Goal: Complete application form: Complete application form

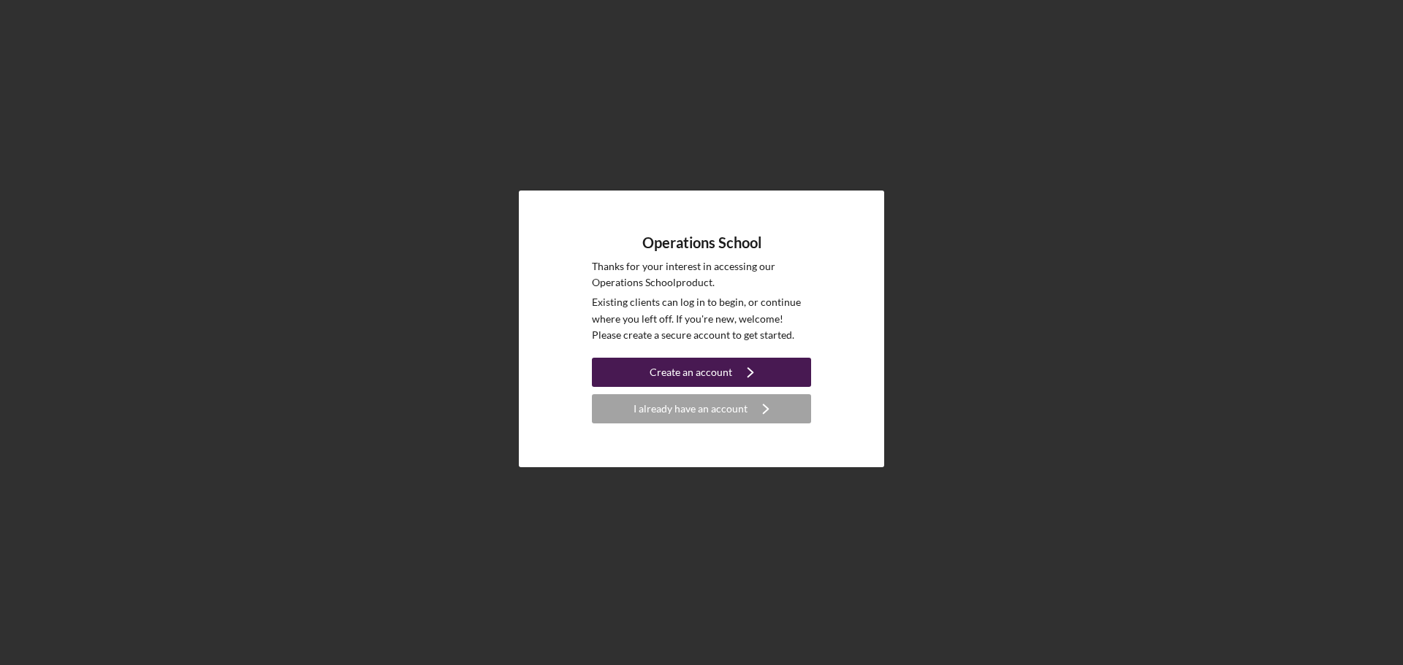
click at [730, 372] on button "Create an account Icon/Navigate" at bounding box center [701, 372] width 219 height 29
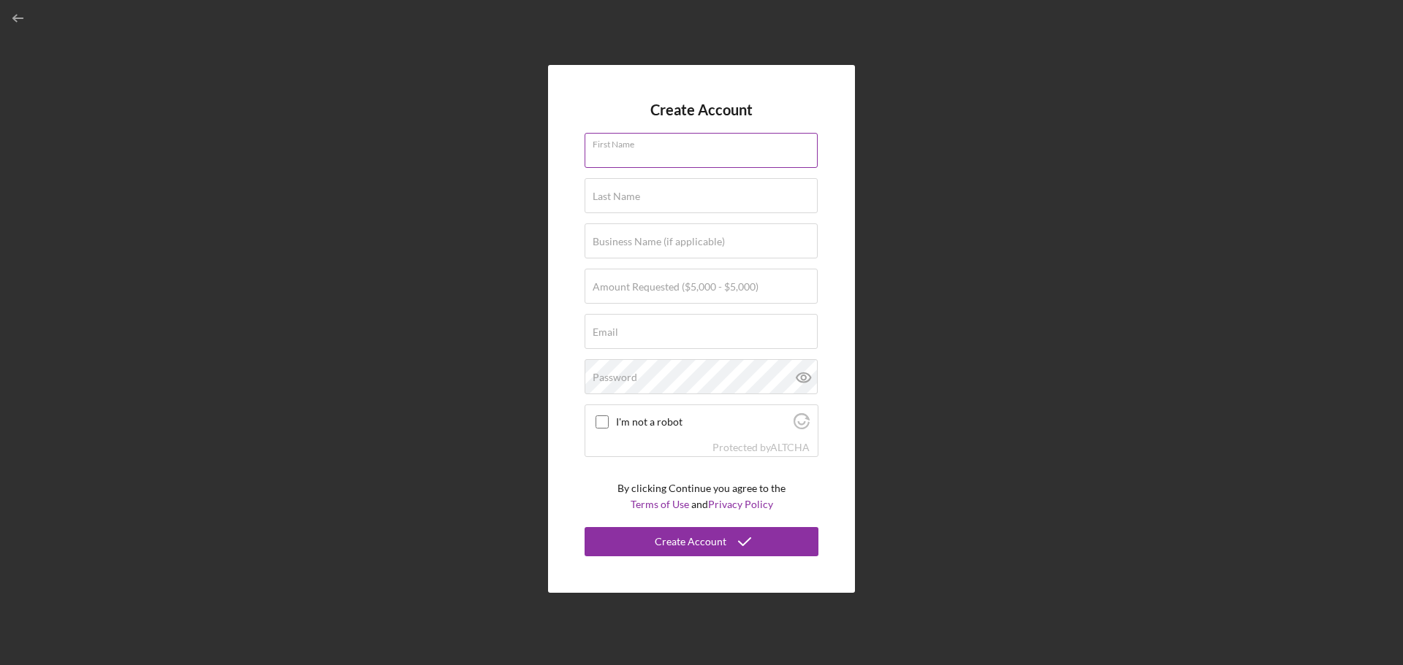
click at [649, 153] on input "First Name" at bounding box center [700, 150] width 233 height 35
type input "LaTasha"
type input "Washington"
type input "lmwash12@gmail.com"
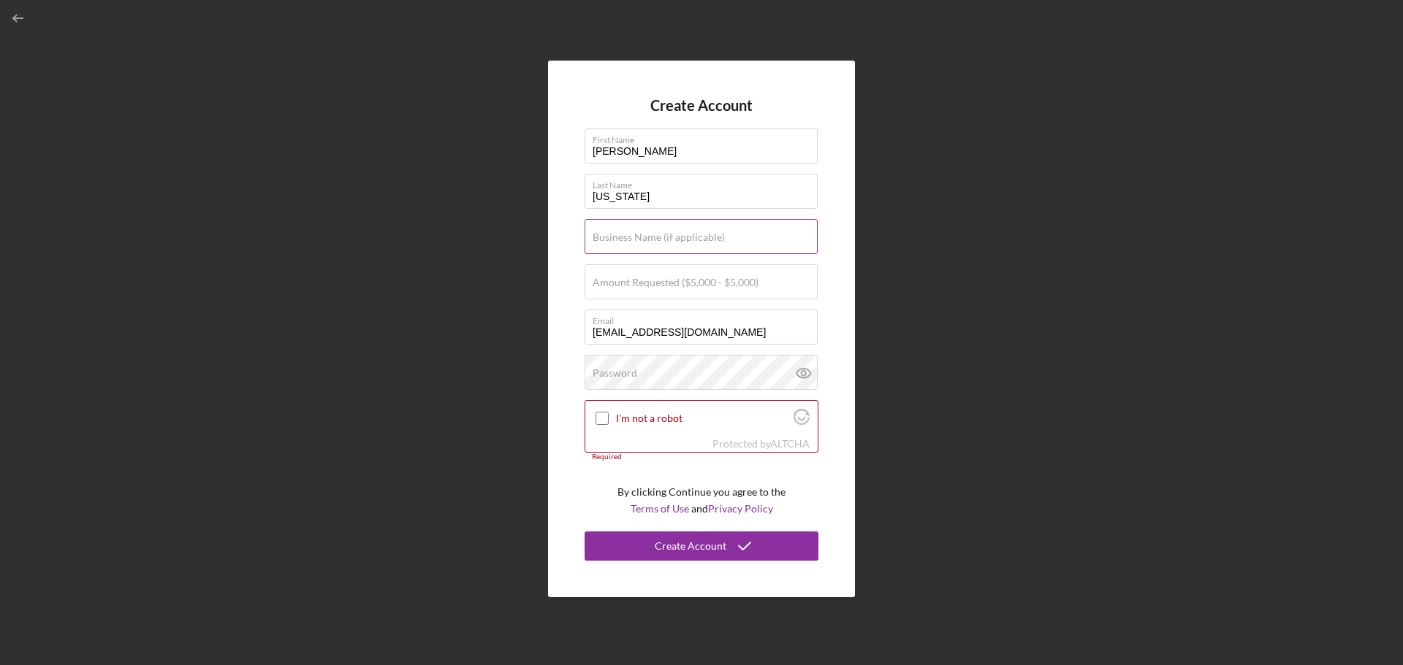
click at [646, 235] on label "Business Name (if applicable)" at bounding box center [658, 238] width 132 height 12
click at [646, 235] on input "Business Name (if applicable)" at bounding box center [700, 236] width 233 height 35
type input "Customize Service Group"
drag, startPoint x: 630, startPoint y: 290, endPoint x: 646, endPoint y: 286, distance: 16.5
click at [630, 290] on input "Amount Requested ($5,000 - $5,000)" at bounding box center [700, 281] width 233 height 35
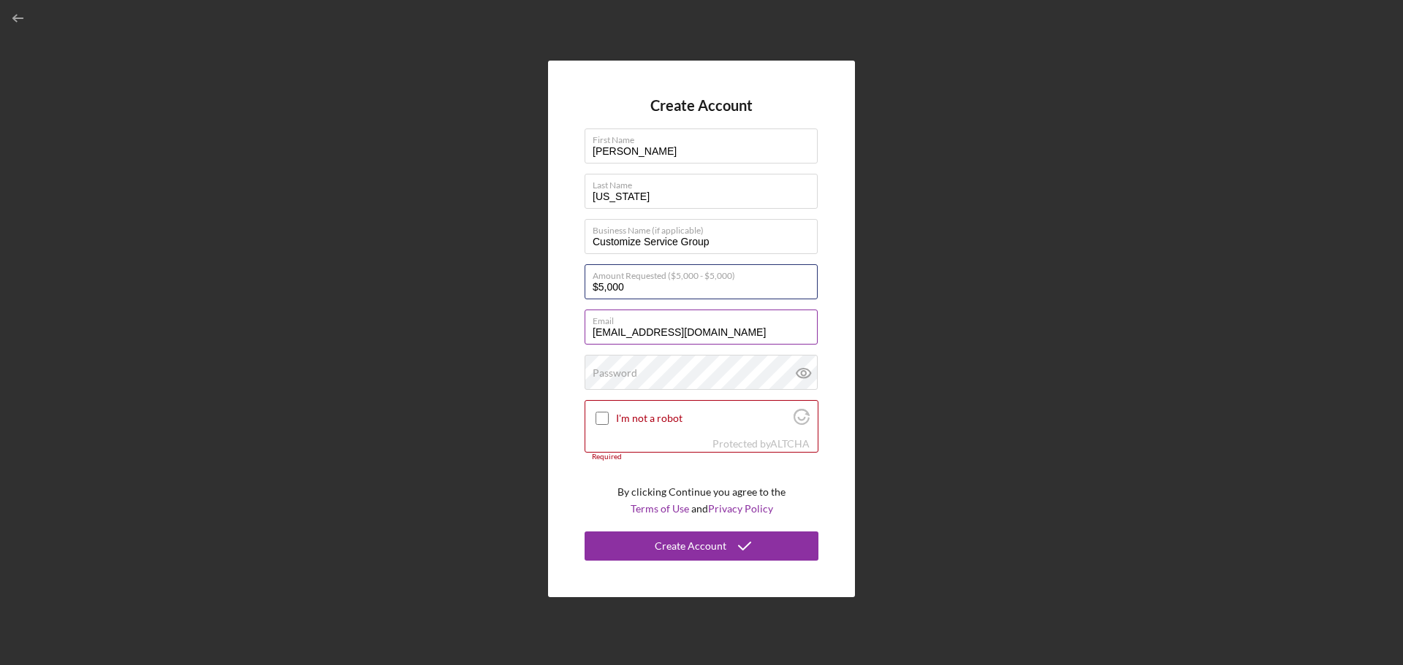
type input "$5,000"
drag, startPoint x: 736, startPoint y: 321, endPoint x: 333, endPoint y: 342, distance: 403.8
click at [333, 342] on div "Create Account First Name LaTasha Last Name Washington Business Name (if applic…" at bounding box center [701, 329] width 1388 height 658
click at [681, 331] on input "lmwash12@gmail.com" at bounding box center [700, 327] width 233 height 35
drag, startPoint x: 720, startPoint y: 335, endPoint x: 174, endPoint y: 351, distance: 545.9
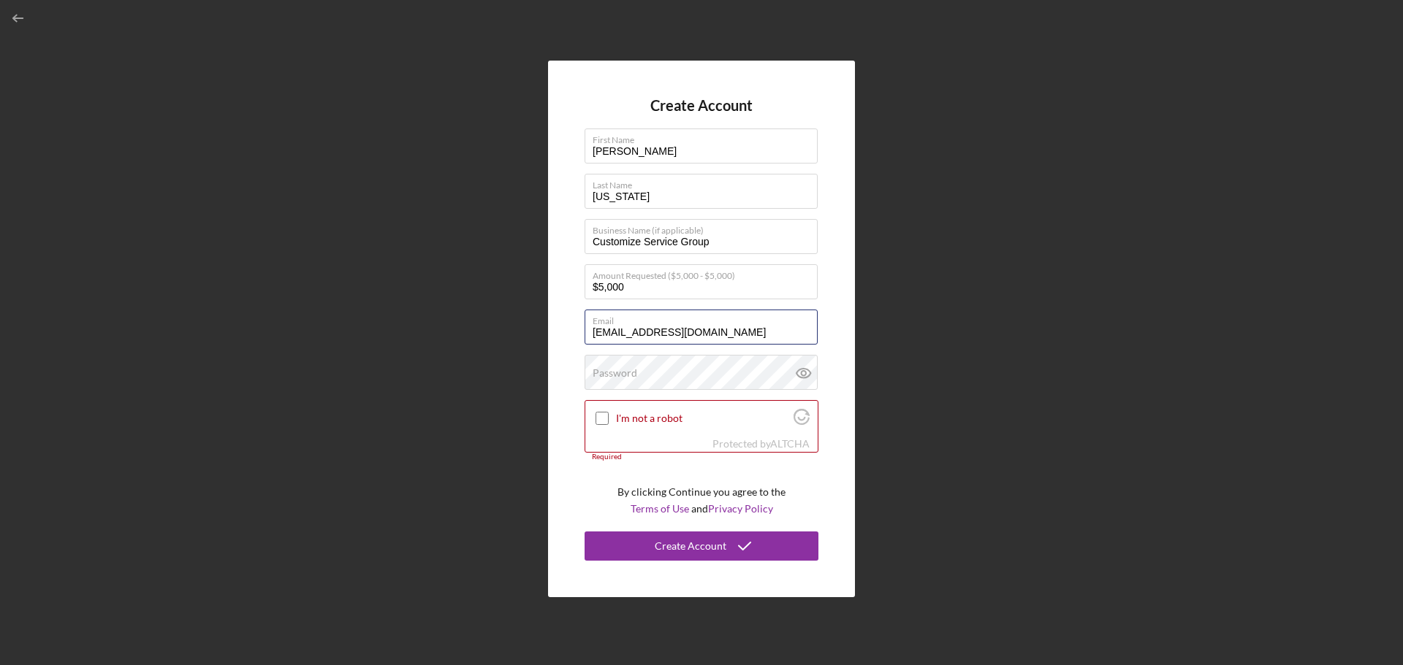
click at [174, 351] on div "Create Account First Name LaTasha Last Name Washington Business Name (if applic…" at bounding box center [701, 329] width 1388 height 658
type input "[EMAIL_ADDRESS][DOMAIN_NAME]"
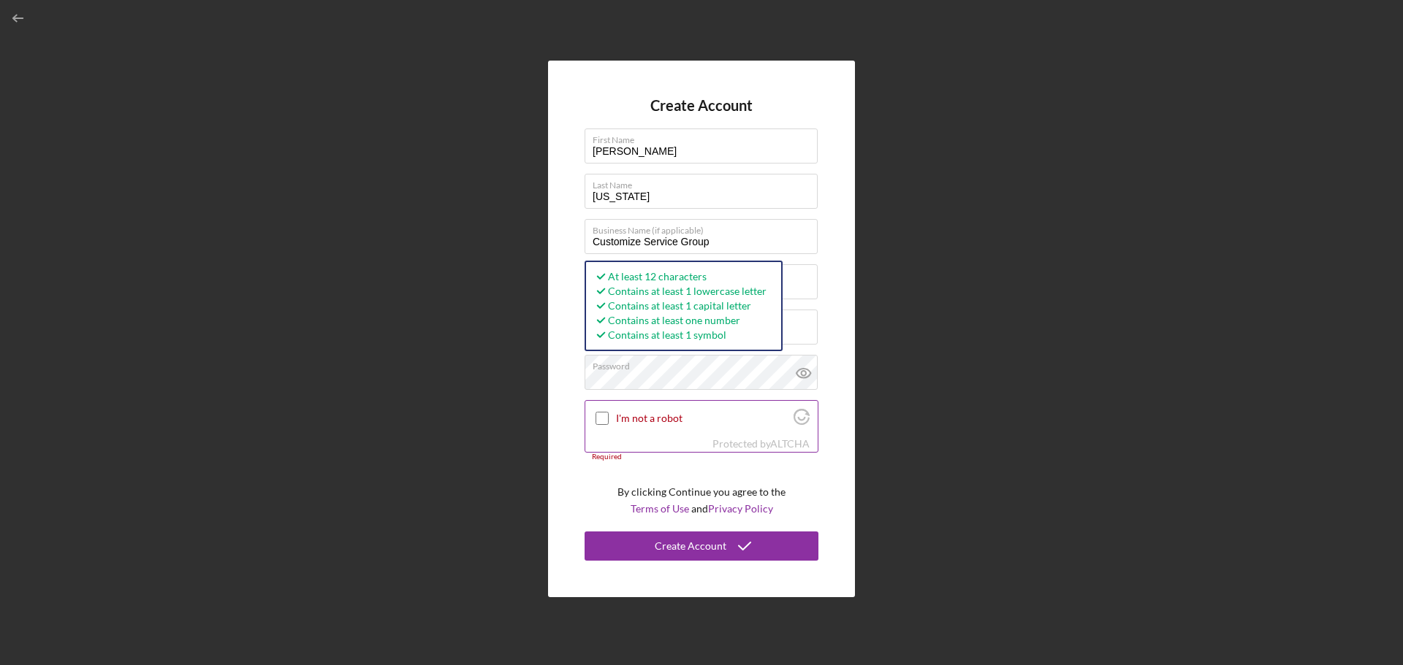
click at [600, 427] on div "I'm not a robot" at bounding box center [701, 418] width 232 height 34
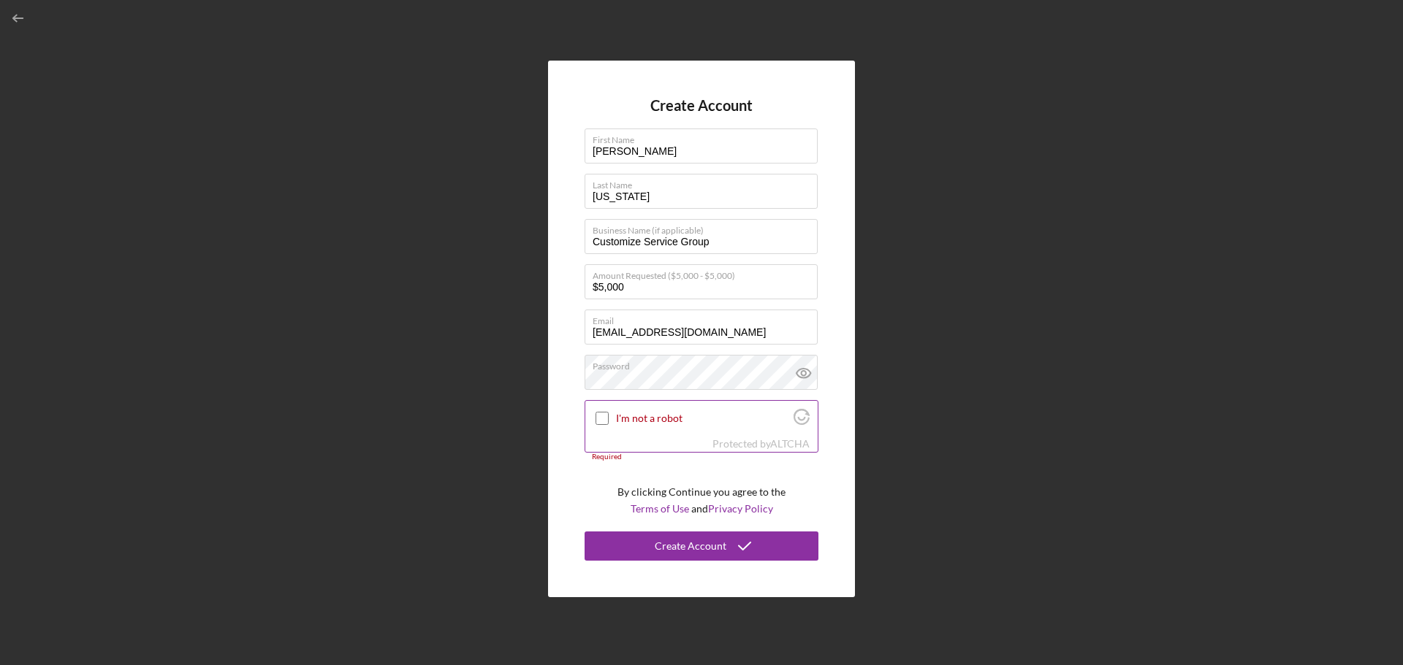
click at [612, 414] on div "I'm not a robot" at bounding box center [701, 418] width 232 height 34
click at [607, 416] on input "I'm not a robot" at bounding box center [601, 418] width 13 height 13
click at [722, 543] on div "Create Account" at bounding box center [691, 546] width 72 height 29
click at [707, 551] on div "Create Account" at bounding box center [691, 546] width 72 height 29
click at [801, 378] on icon at bounding box center [803, 373] width 37 height 37
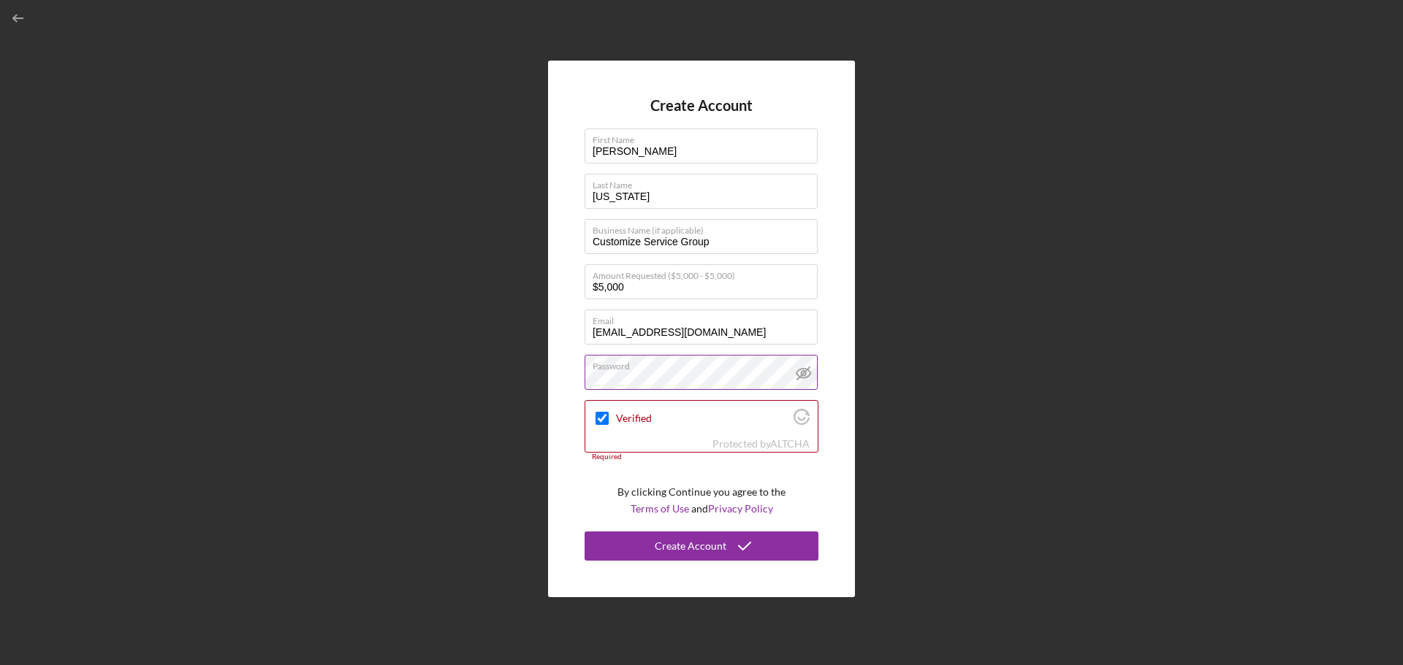
click at [845, 535] on div "Create Account First Name LaTasha Last Name Washington Business Name (if applic…" at bounding box center [701, 329] width 307 height 537
click at [708, 548] on div "Create Account" at bounding box center [691, 546] width 72 height 29
click at [704, 554] on div "Create Account" at bounding box center [691, 546] width 72 height 29
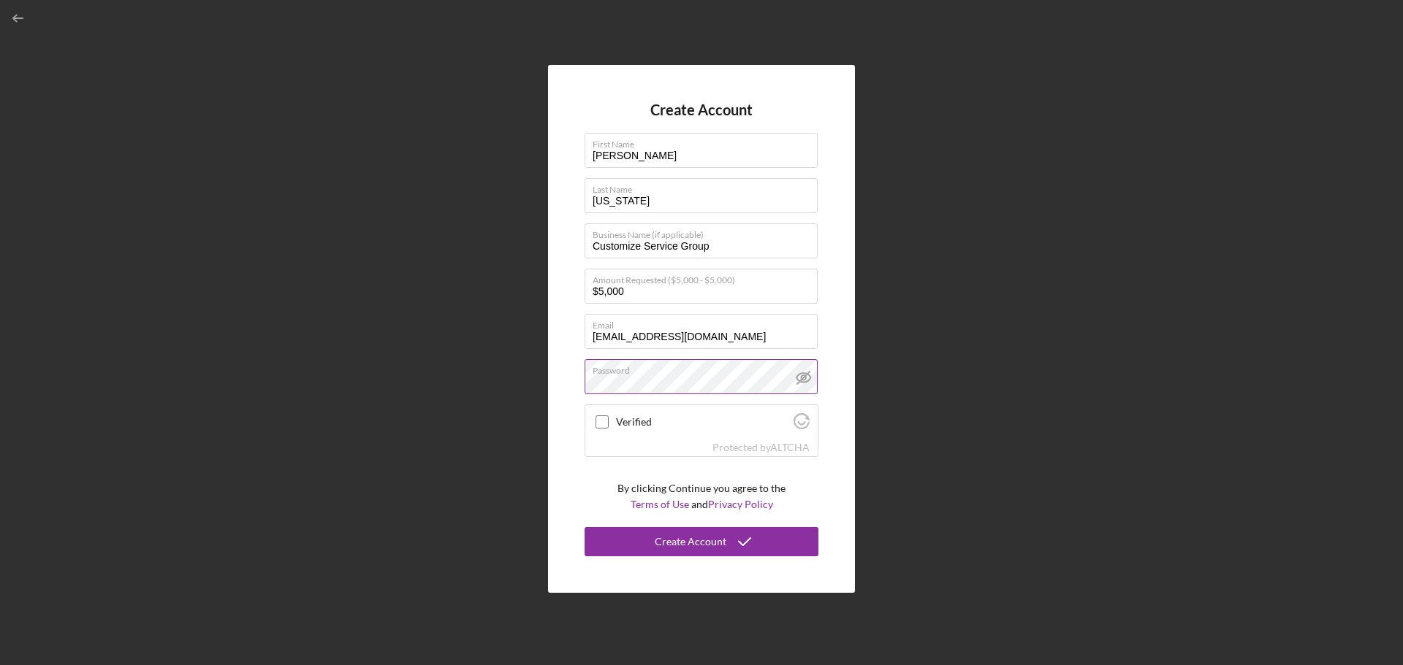
checkbox input "true"
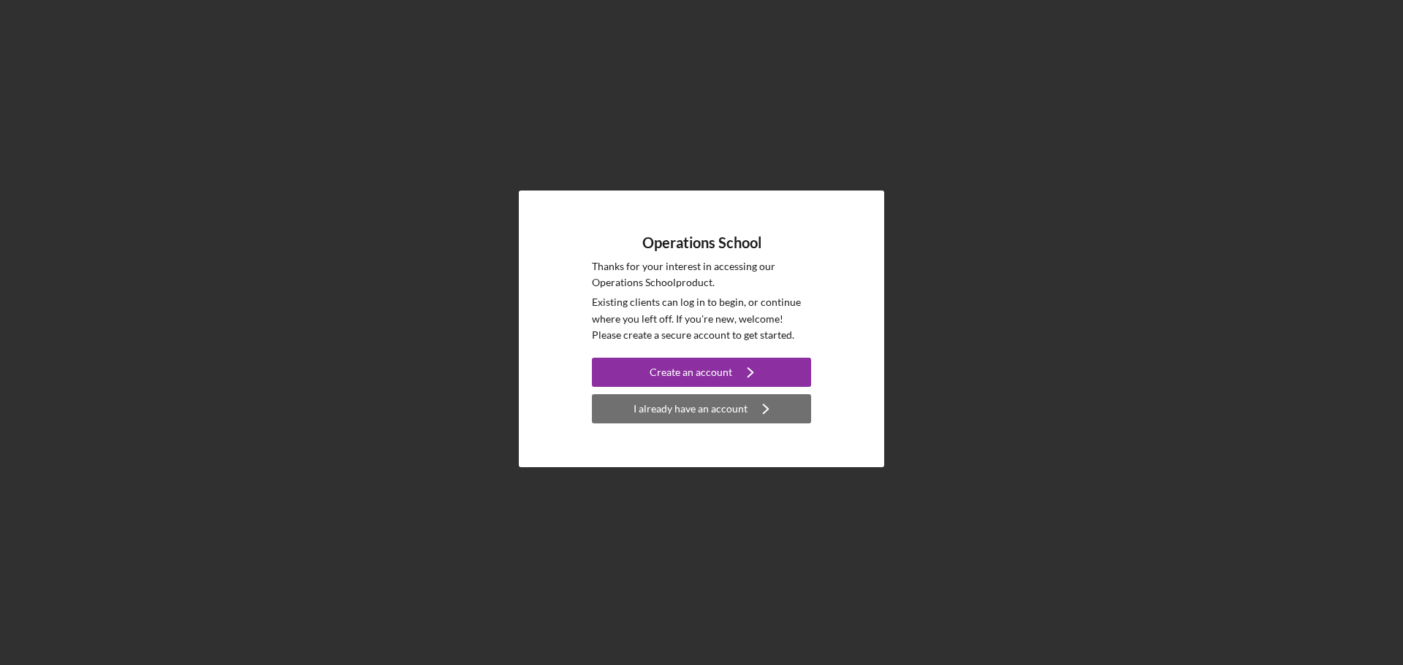
click at [722, 417] on div "I already have an account" at bounding box center [690, 408] width 114 height 29
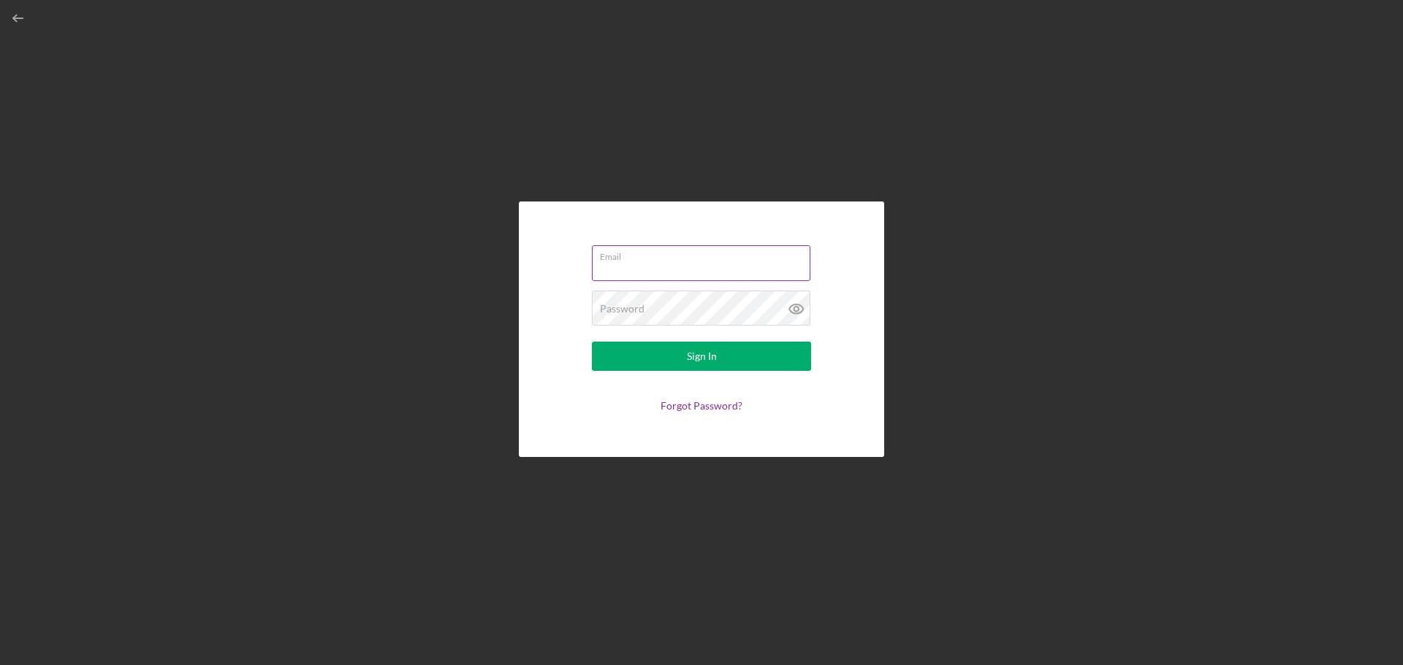
click at [670, 273] on input "Email" at bounding box center [701, 262] width 218 height 35
type input "[EMAIL_ADDRESS][DOMAIN_NAME]"
click at [714, 350] on div "Sign In" at bounding box center [702, 356] width 30 height 29
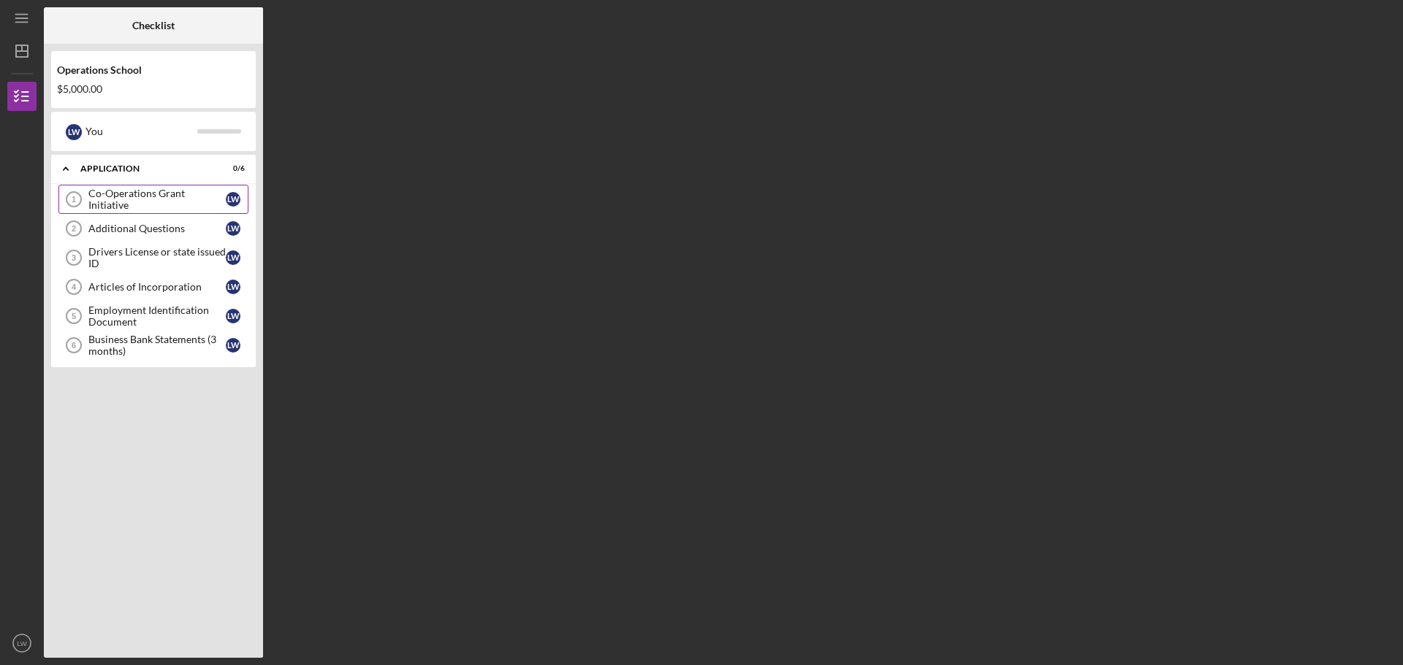
click at [94, 195] on div "Co-Operations Grant Initiative" at bounding box center [156, 199] width 137 height 23
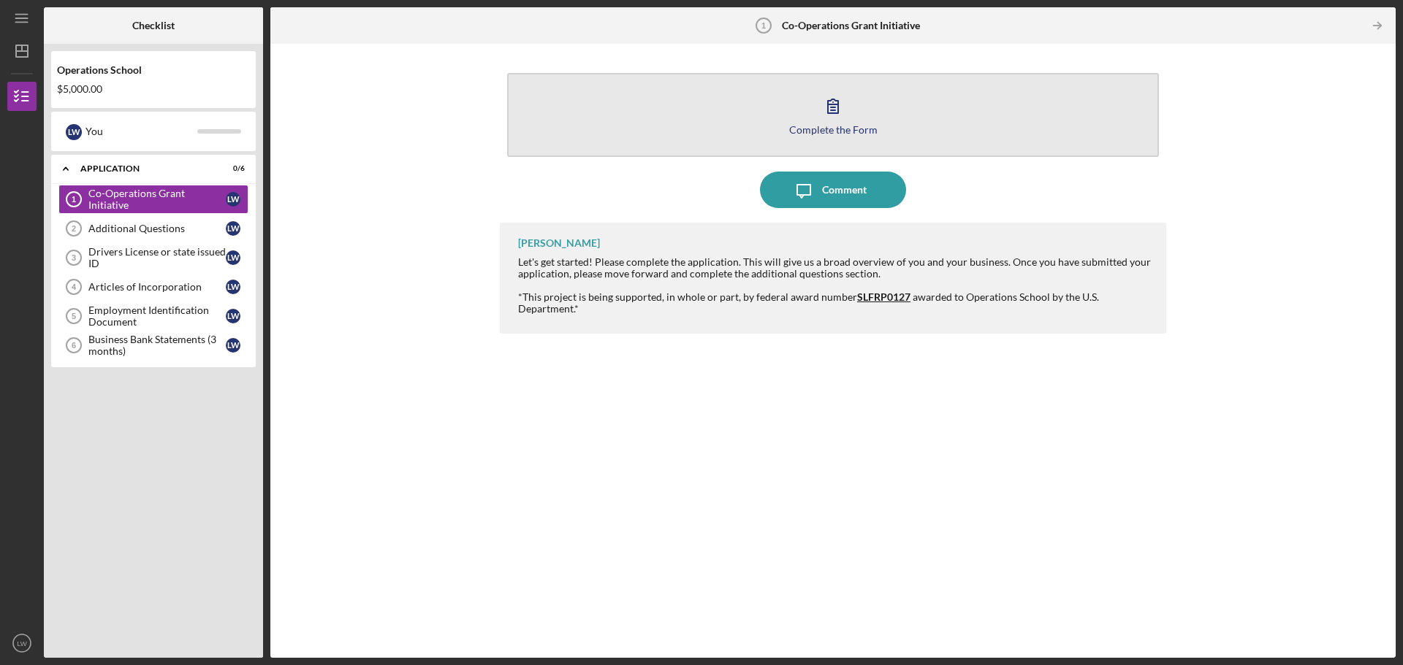
click at [835, 103] on icon "button" at bounding box center [833, 106] width 37 height 37
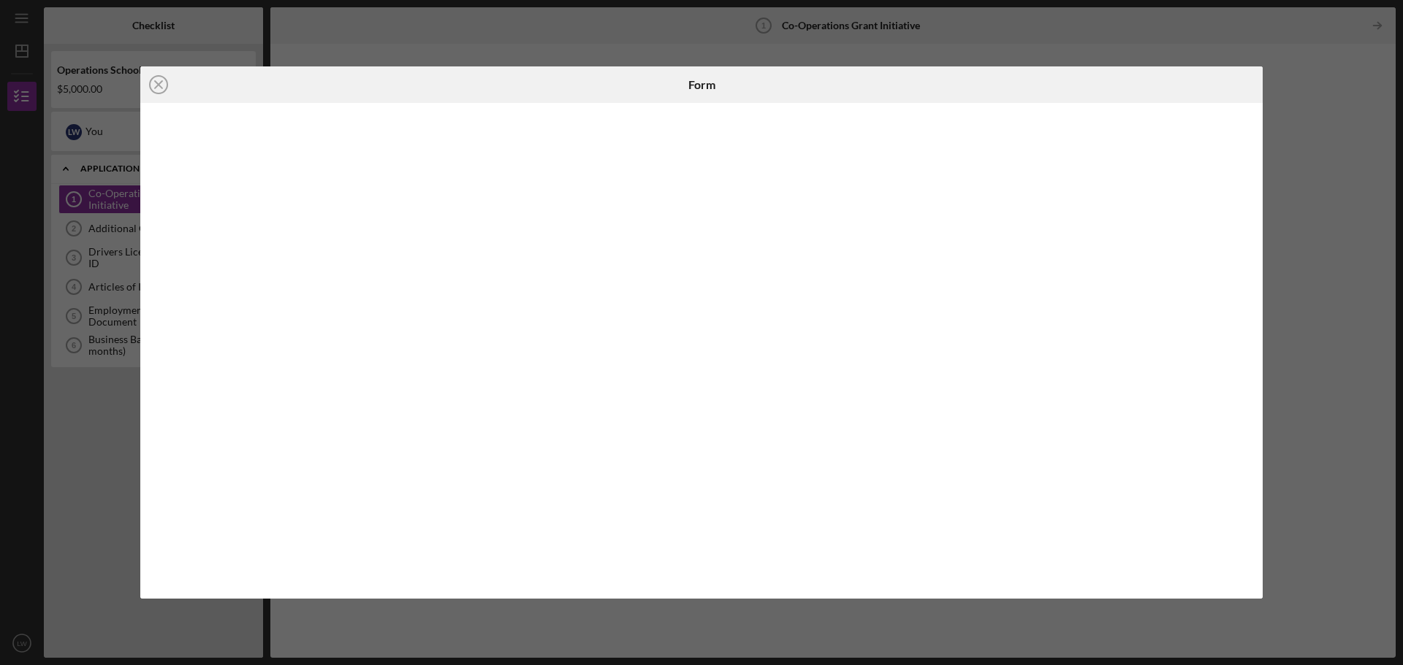
click at [1279, 246] on div "Icon/Close Form" at bounding box center [701, 332] width 1403 height 665
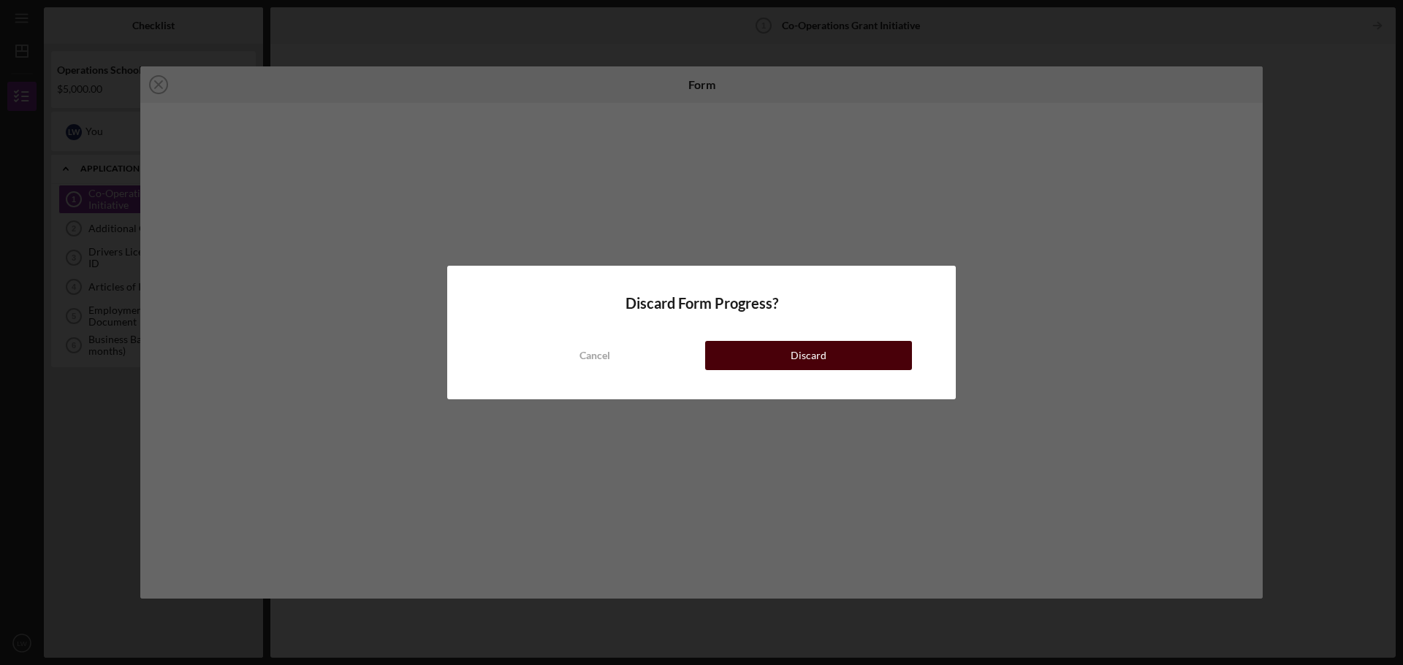
click at [747, 359] on button "Discard" at bounding box center [808, 355] width 207 height 29
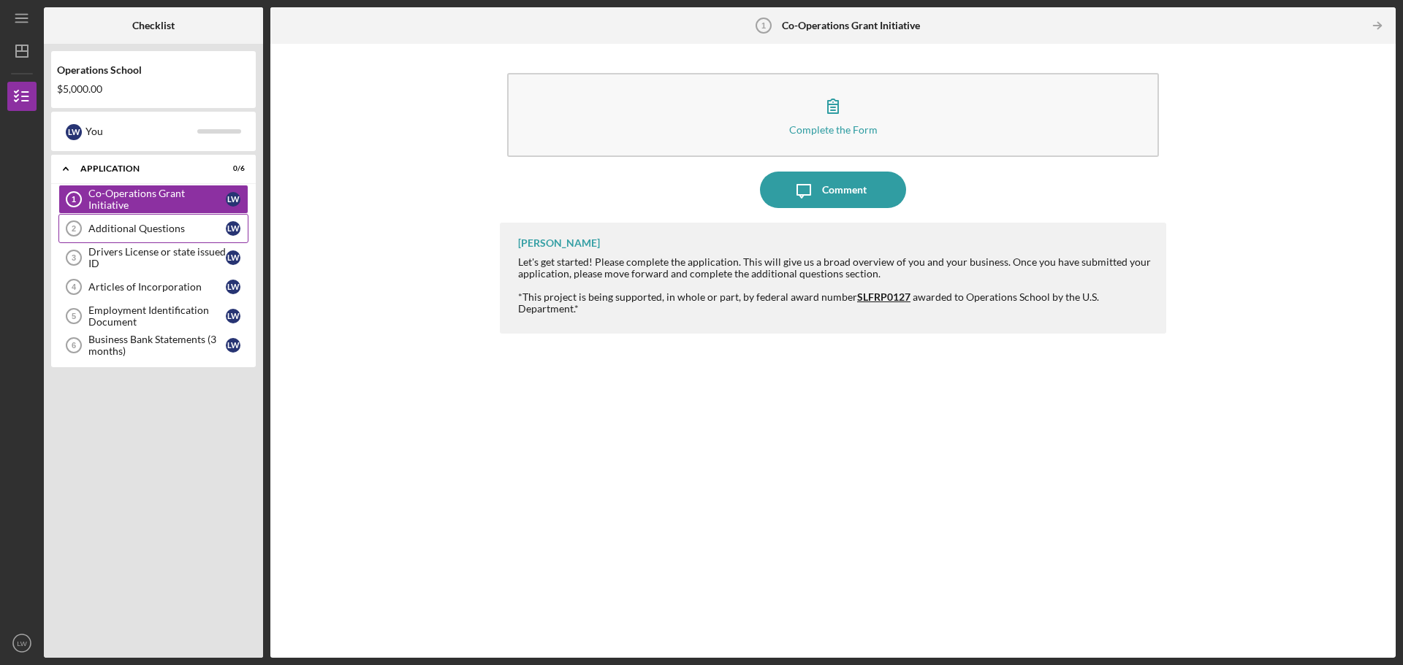
click at [112, 221] on link "Additional Questions 2 Additional Questions [PERSON_NAME]" at bounding box center [153, 228] width 190 height 29
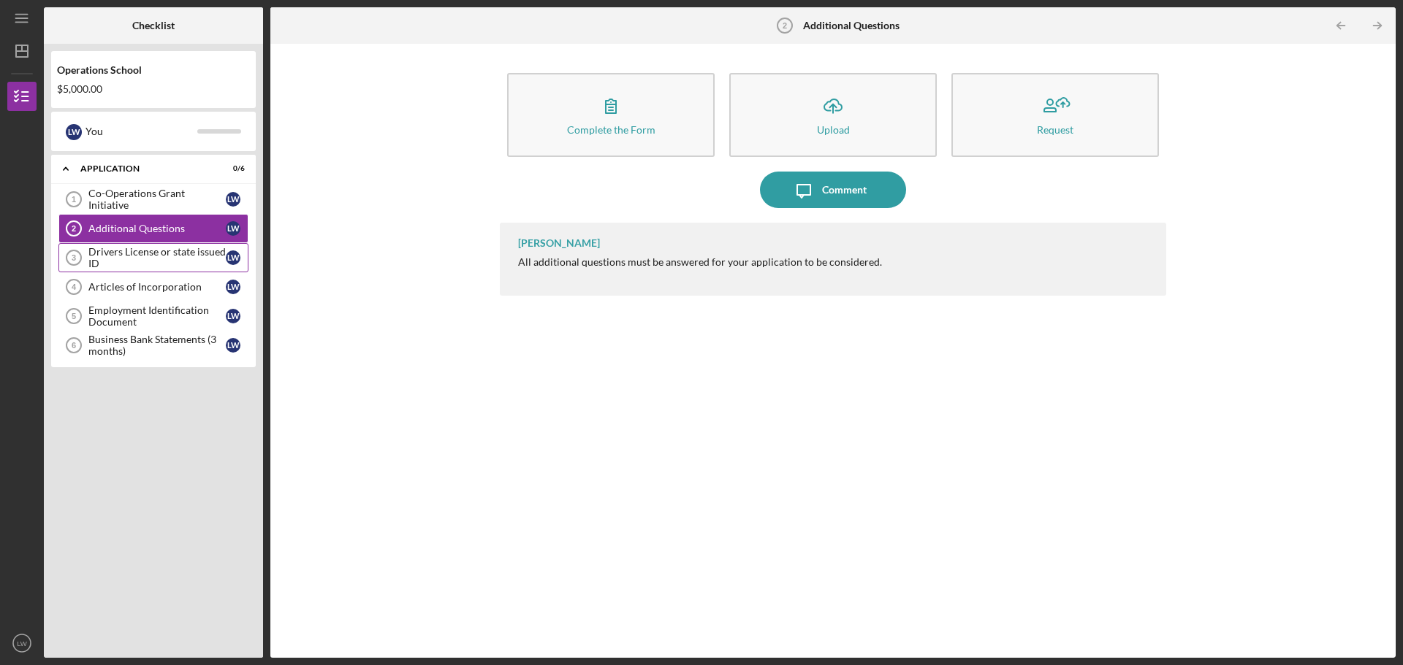
click at [110, 243] on link "Drivers License or state issued ID 3 Drivers License or state issued ID [PERSON…" at bounding box center [153, 257] width 190 height 29
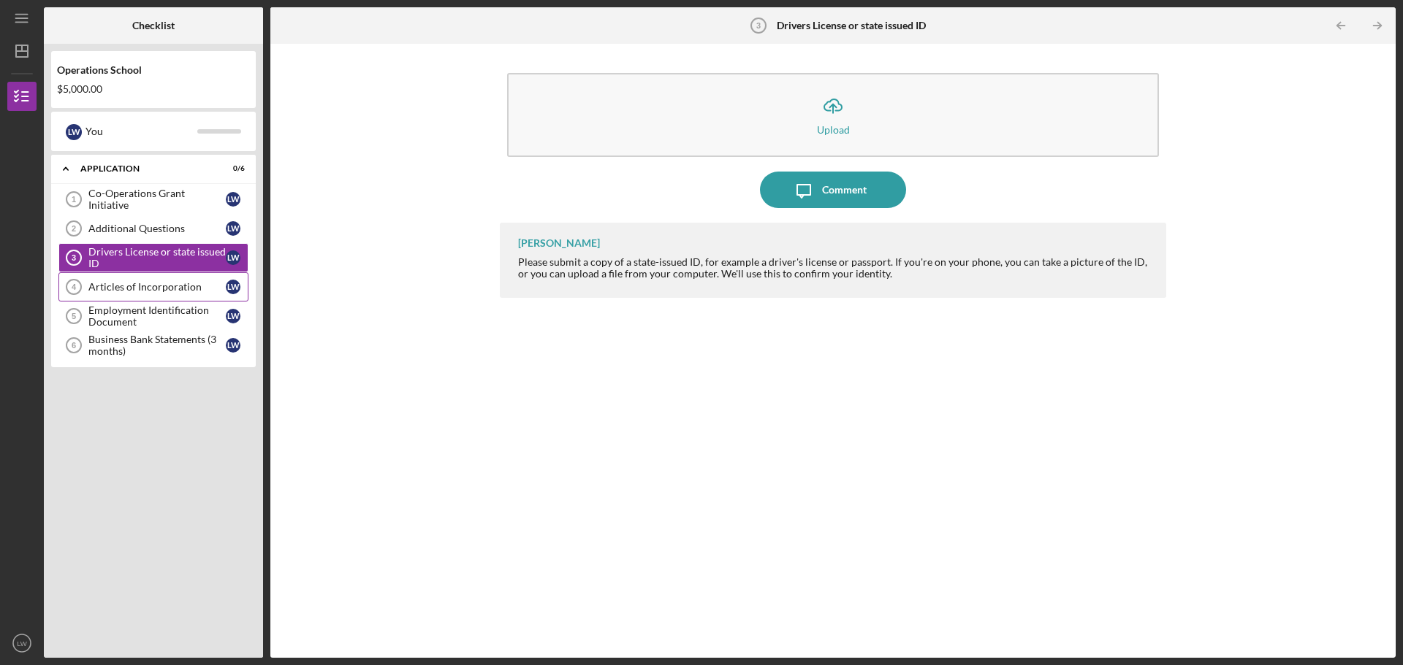
click at [127, 294] on link "Articles of Incorporation 4 Articles of Incorporation [PERSON_NAME]" at bounding box center [153, 286] width 190 height 29
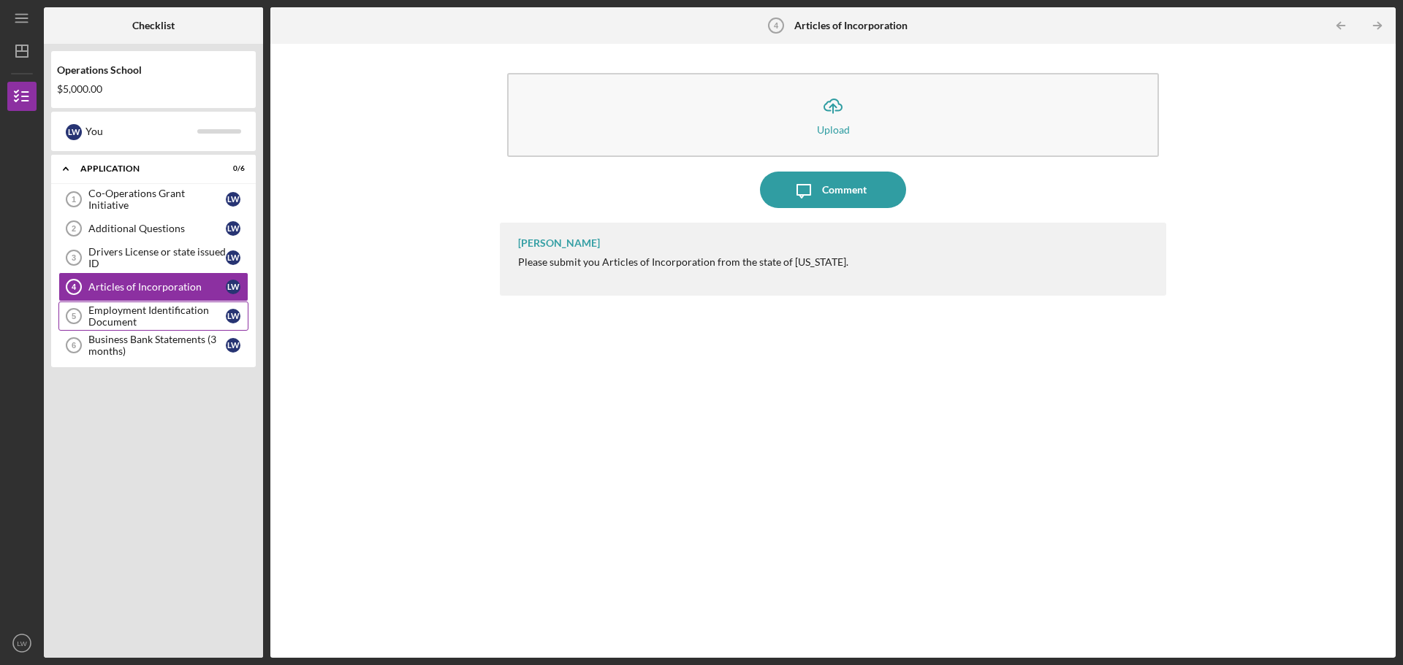
click at [126, 313] on div "Employment Identification Document" at bounding box center [156, 316] width 137 height 23
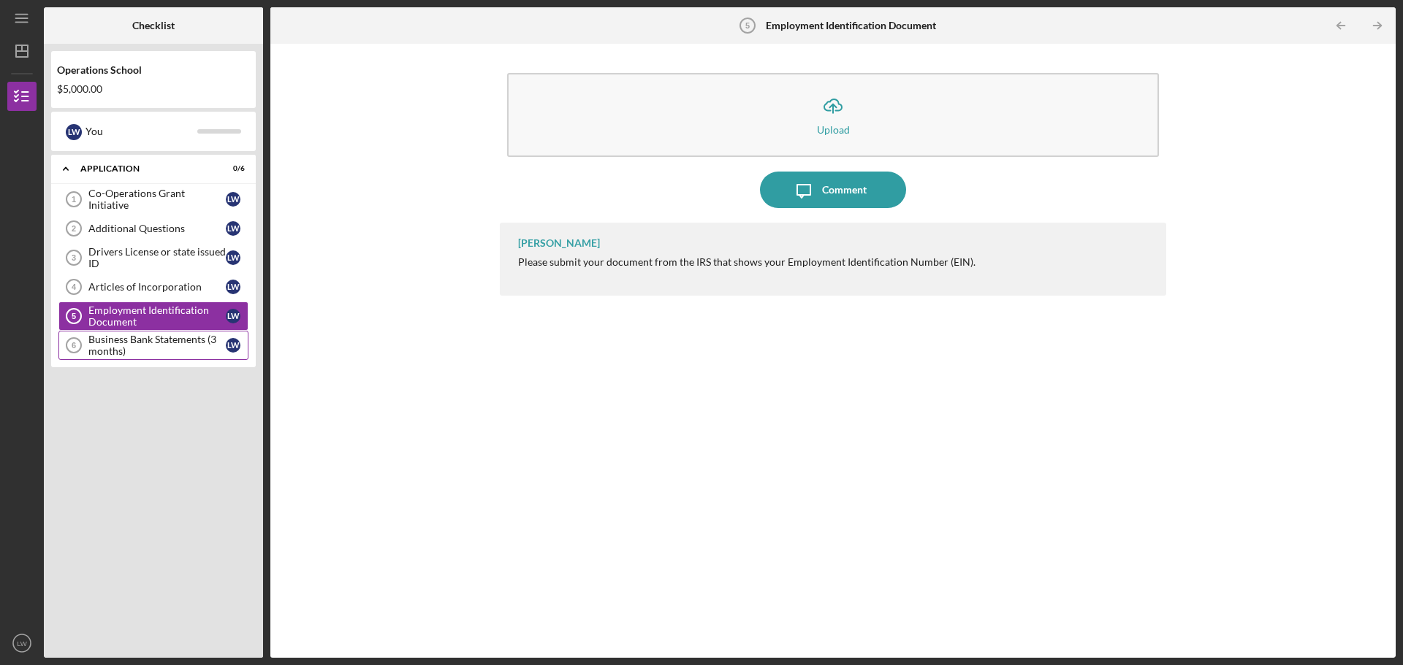
click at [127, 337] on div "Business Bank Statements (3 months)" at bounding box center [156, 345] width 137 height 23
